Goal: Information Seeking & Learning: Check status

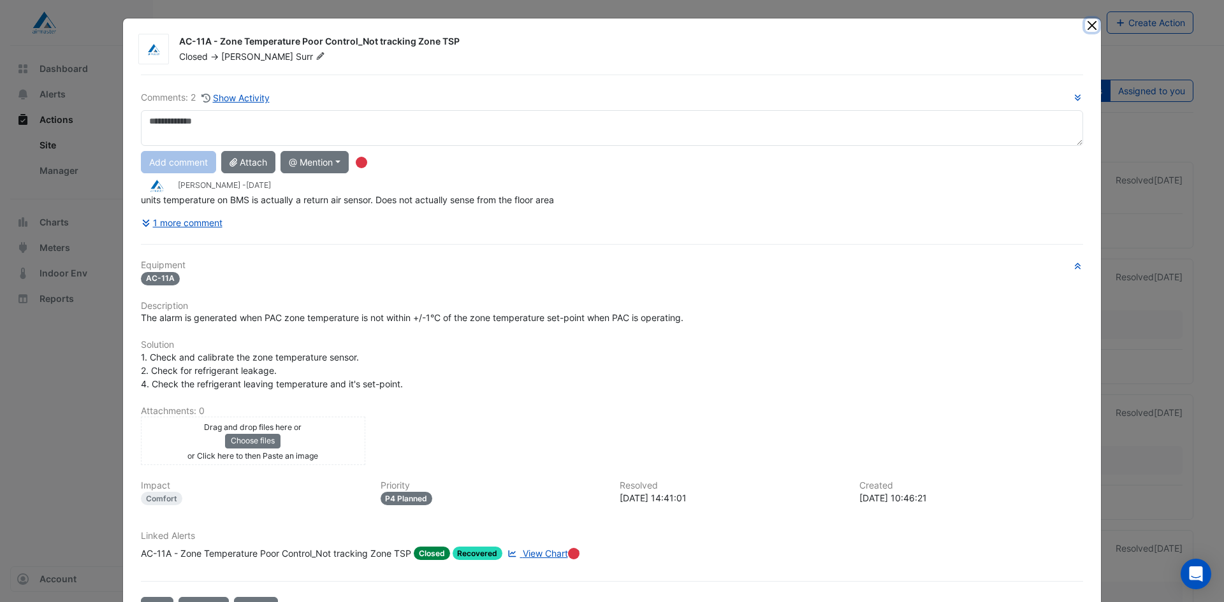
click at [1085, 21] on button "Close" at bounding box center [1091, 24] width 13 height 13
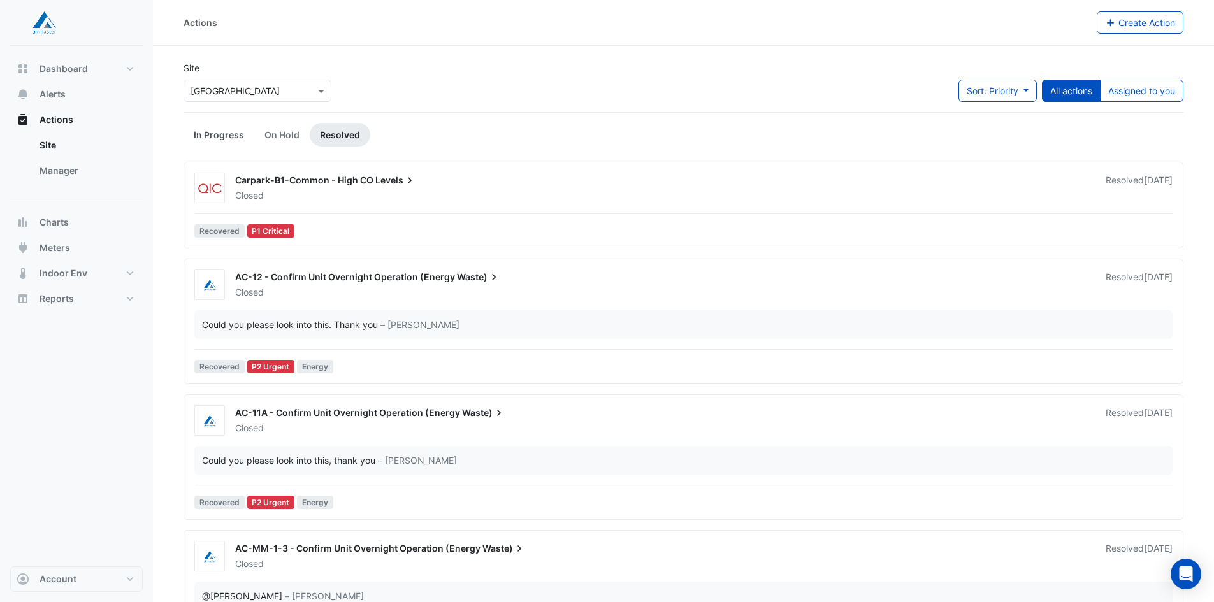
click at [228, 128] on link "In Progress" at bounding box center [219, 135] width 71 height 24
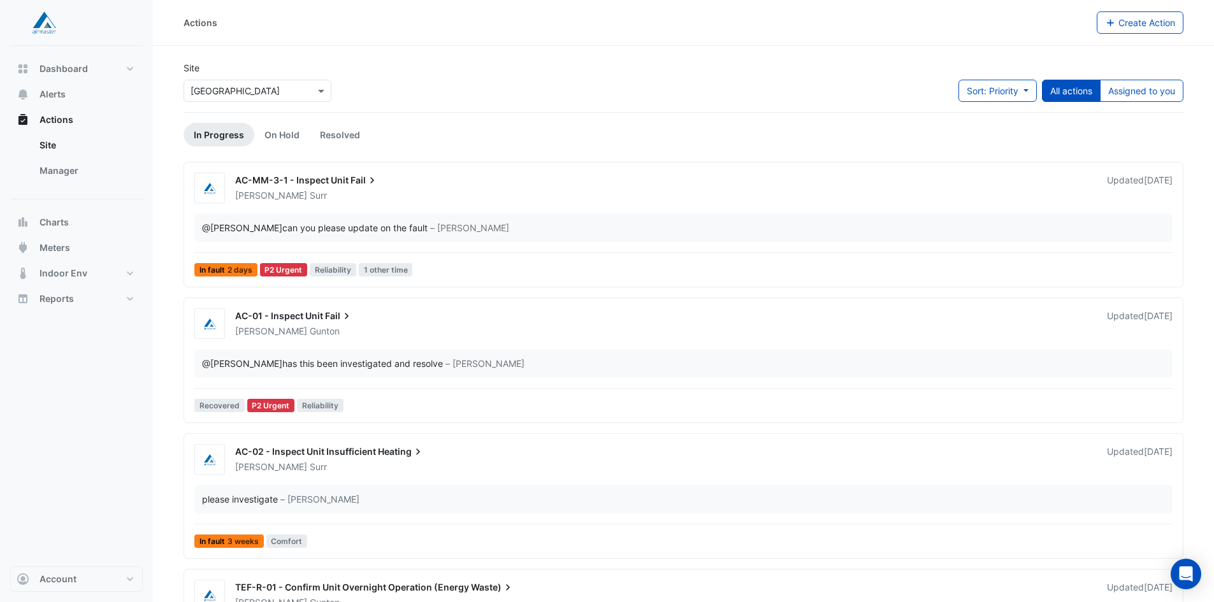
click at [448, 317] on div "AC-01 - Inspect Unit Fail" at bounding box center [663, 317] width 857 height 15
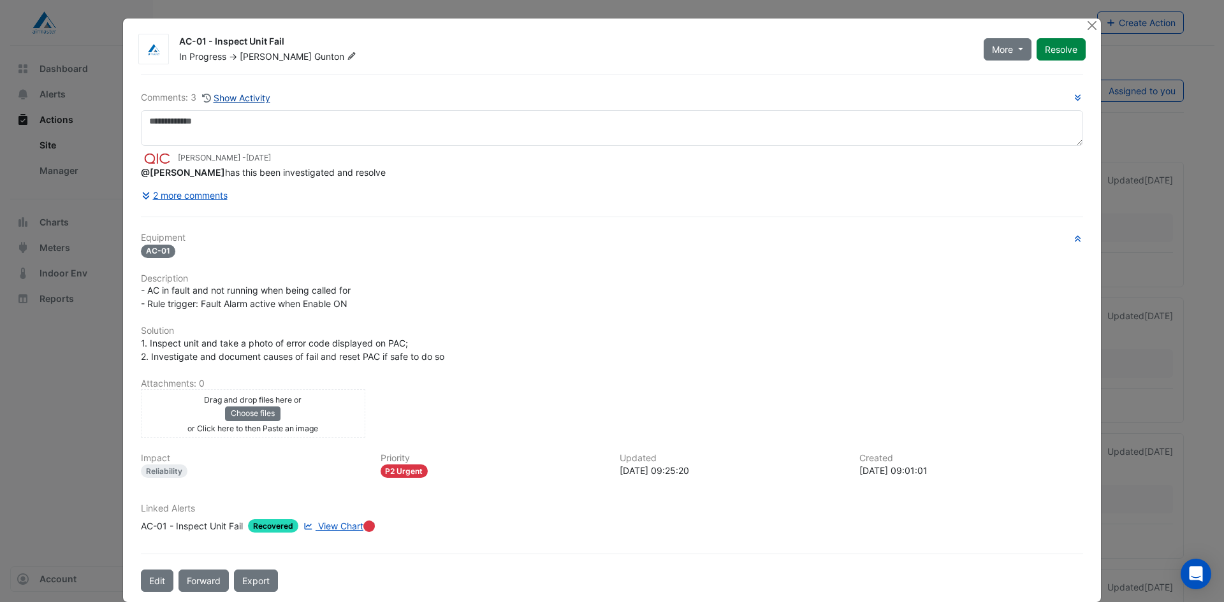
click at [249, 99] on button "Show Activity" at bounding box center [235, 98] width 69 height 15
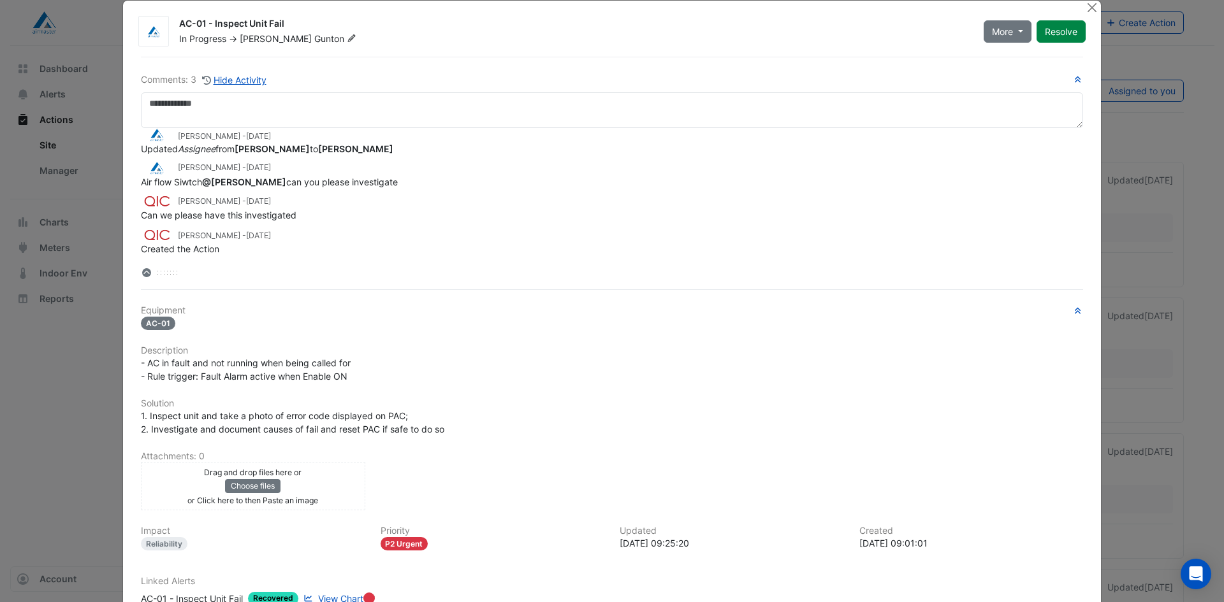
scroll to position [18, 0]
drag, startPoint x: 281, startPoint y: 423, endPoint x: 319, endPoint y: 421, distance: 37.7
click at [319, 421] on div "1. Inspect unit and take a photo of error code displayed on PAC; 2. Investigate…" at bounding box center [612, 422] width 942 height 27
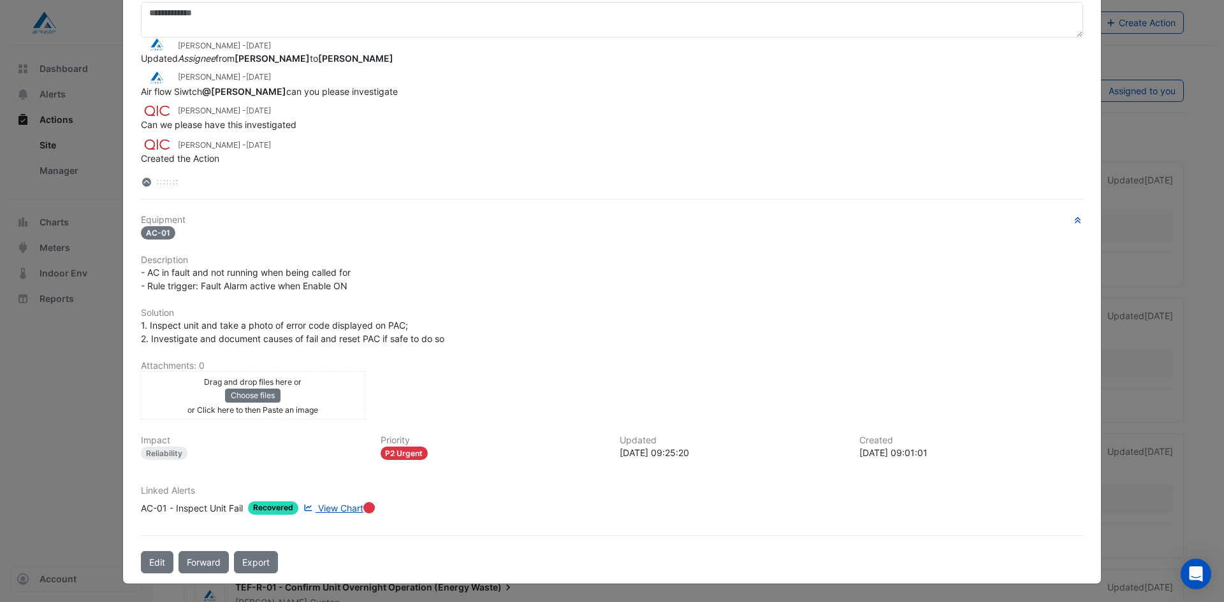
click at [321, 504] on span "View Chart" at bounding box center [340, 508] width 45 height 11
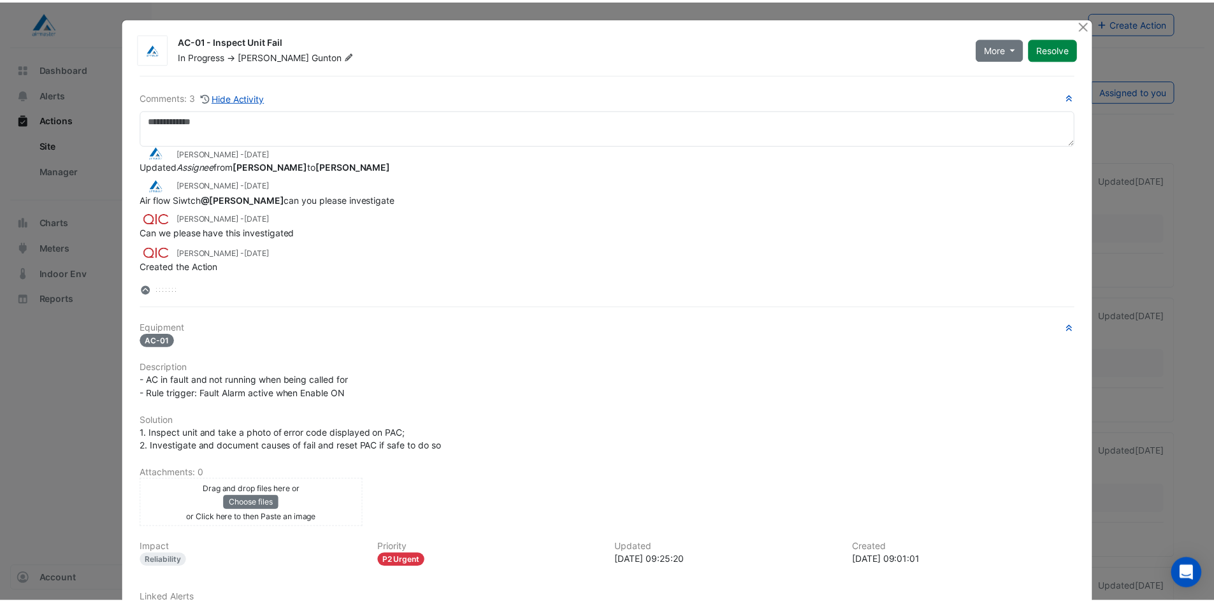
scroll to position [0, 0]
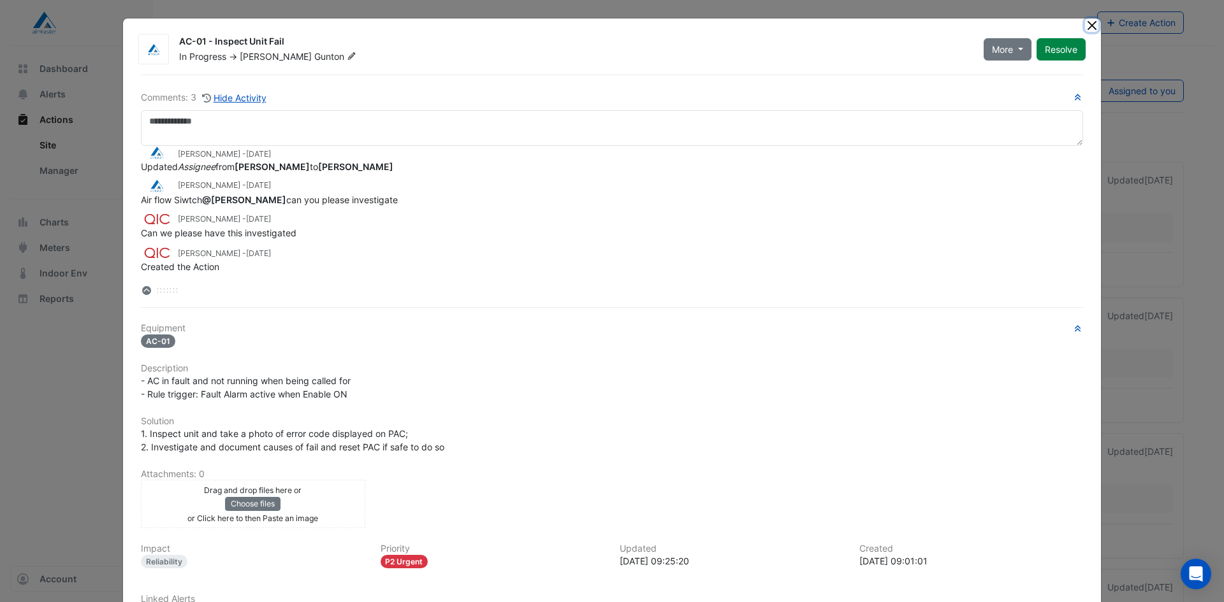
click at [1091, 24] on button "Close" at bounding box center [1091, 24] width 13 height 13
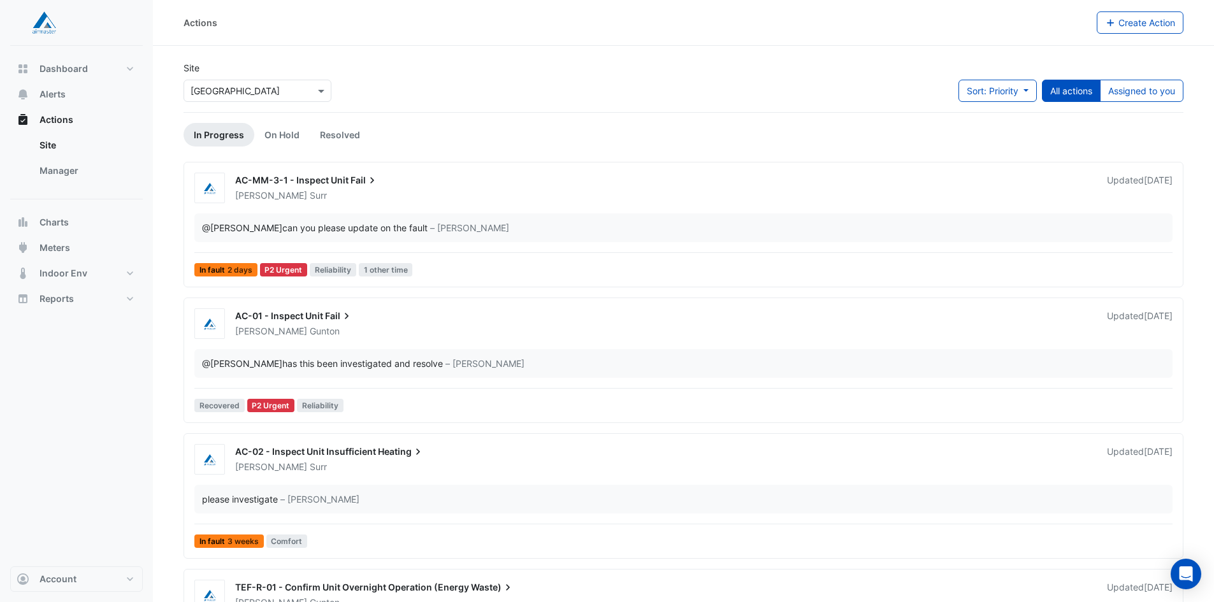
click at [375, 465] on div "Adam Surr" at bounding box center [663, 467] width 859 height 13
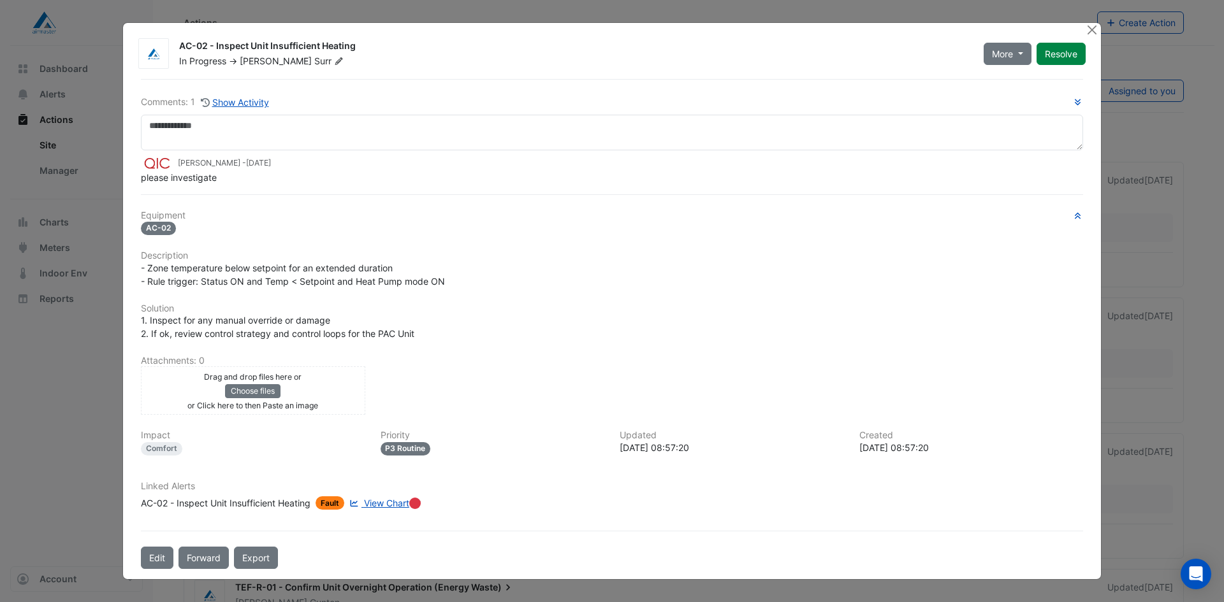
click at [384, 505] on span "View Chart" at bounding box center [386, 503] width 45 height 11
click at [1093, 27] on button "Close" at bounding box center [1091, 29] width 13 height 13
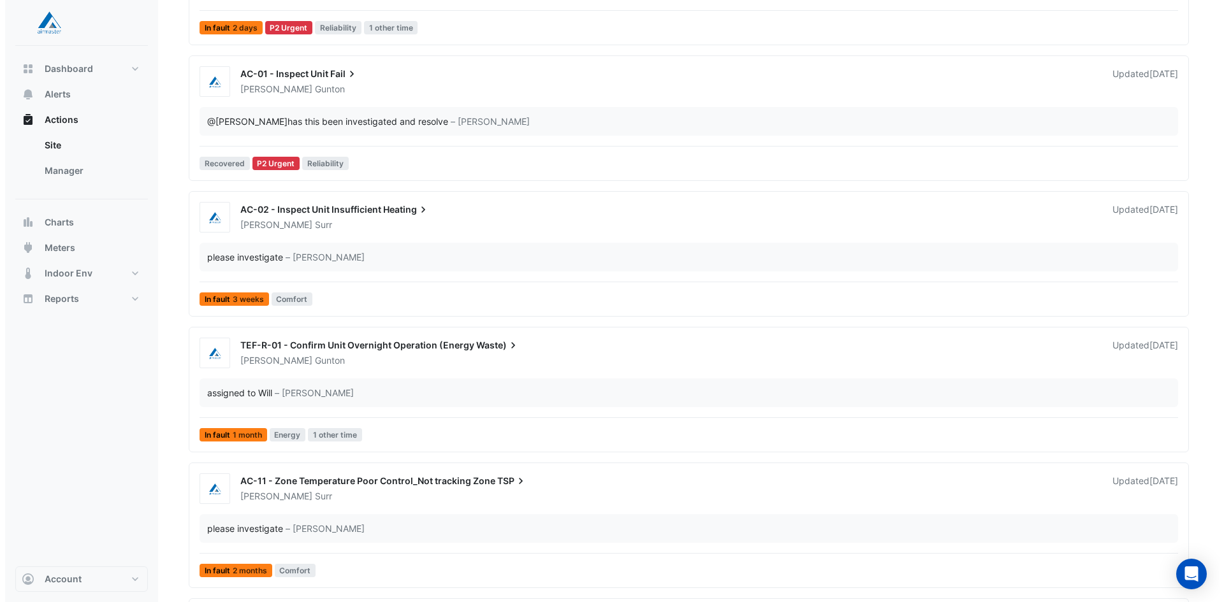
scroll to position [169, 0]
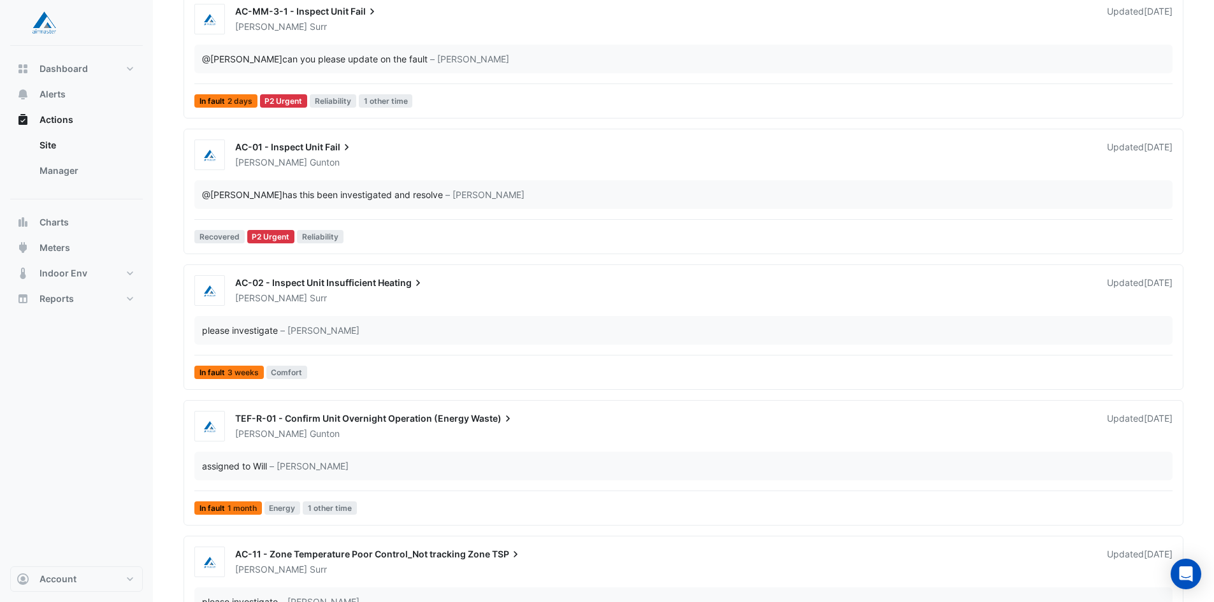
click at [407, 435] on div "William Gunton" at bounding box center [663, 434] width 859 height 13
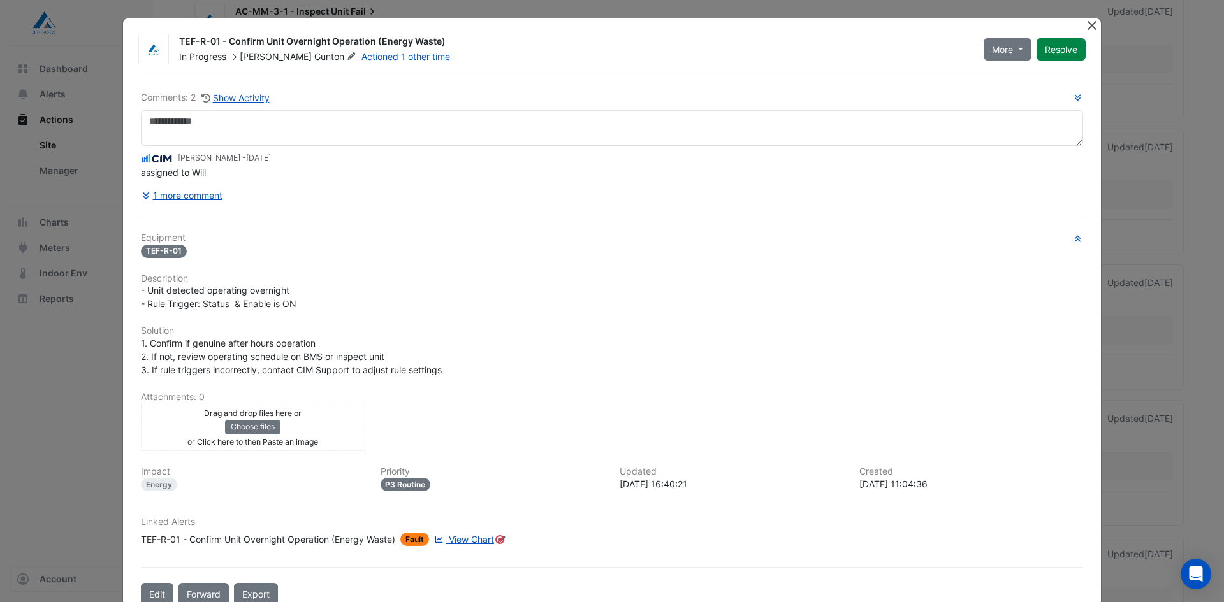
click at [1085, 29] on button "Close" at bounding box center [1091, 24] width 13 height 13
